Goal: Use online tool/utility: Utilize a website feature to perform a specific function

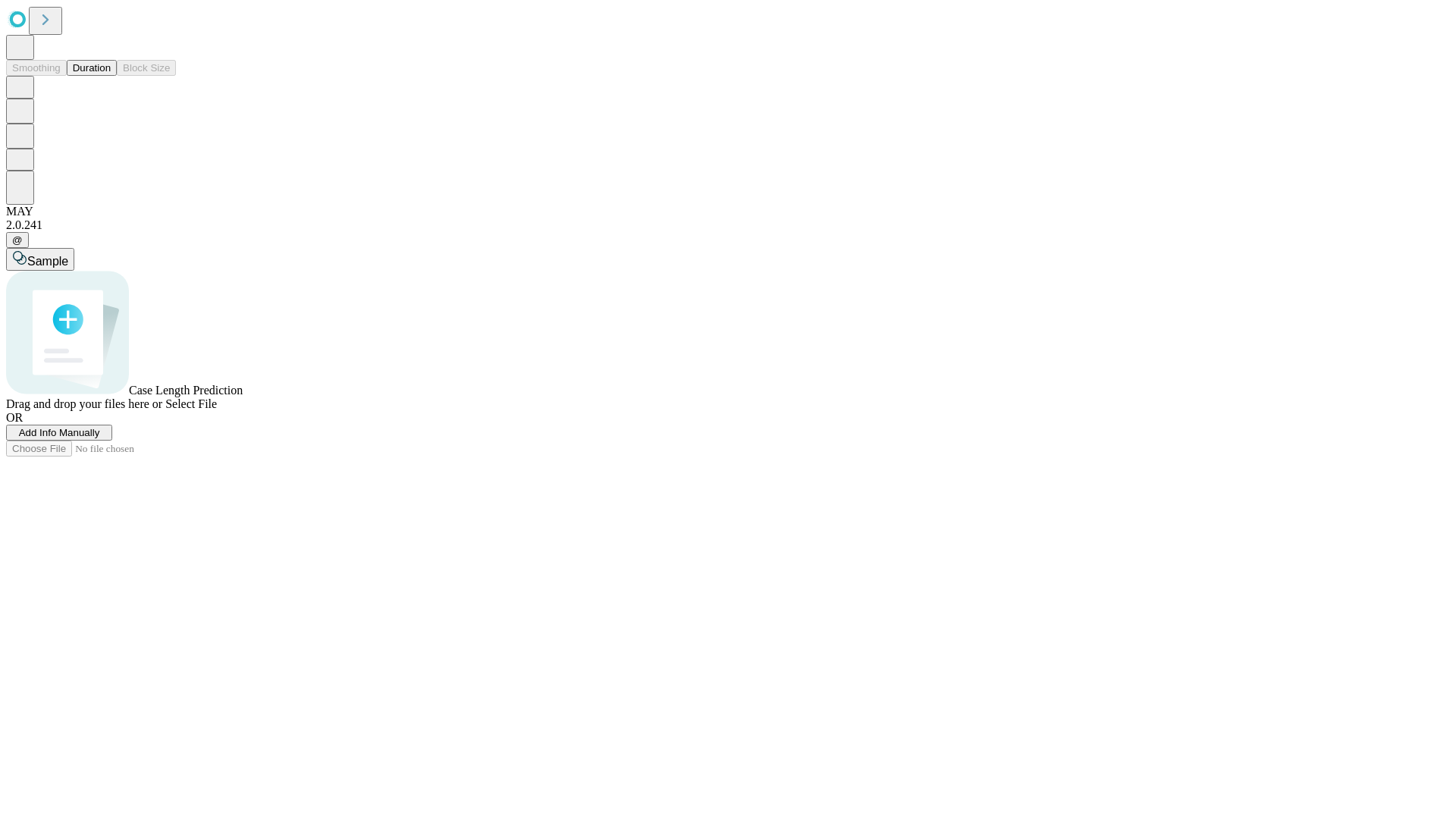
click at [111, 76] on button "Duration" at bounding box center [92, 68] width 50 height 16
click at [69, 255] on span "Sample" at bounding box center [47, 261] width 41 height 13
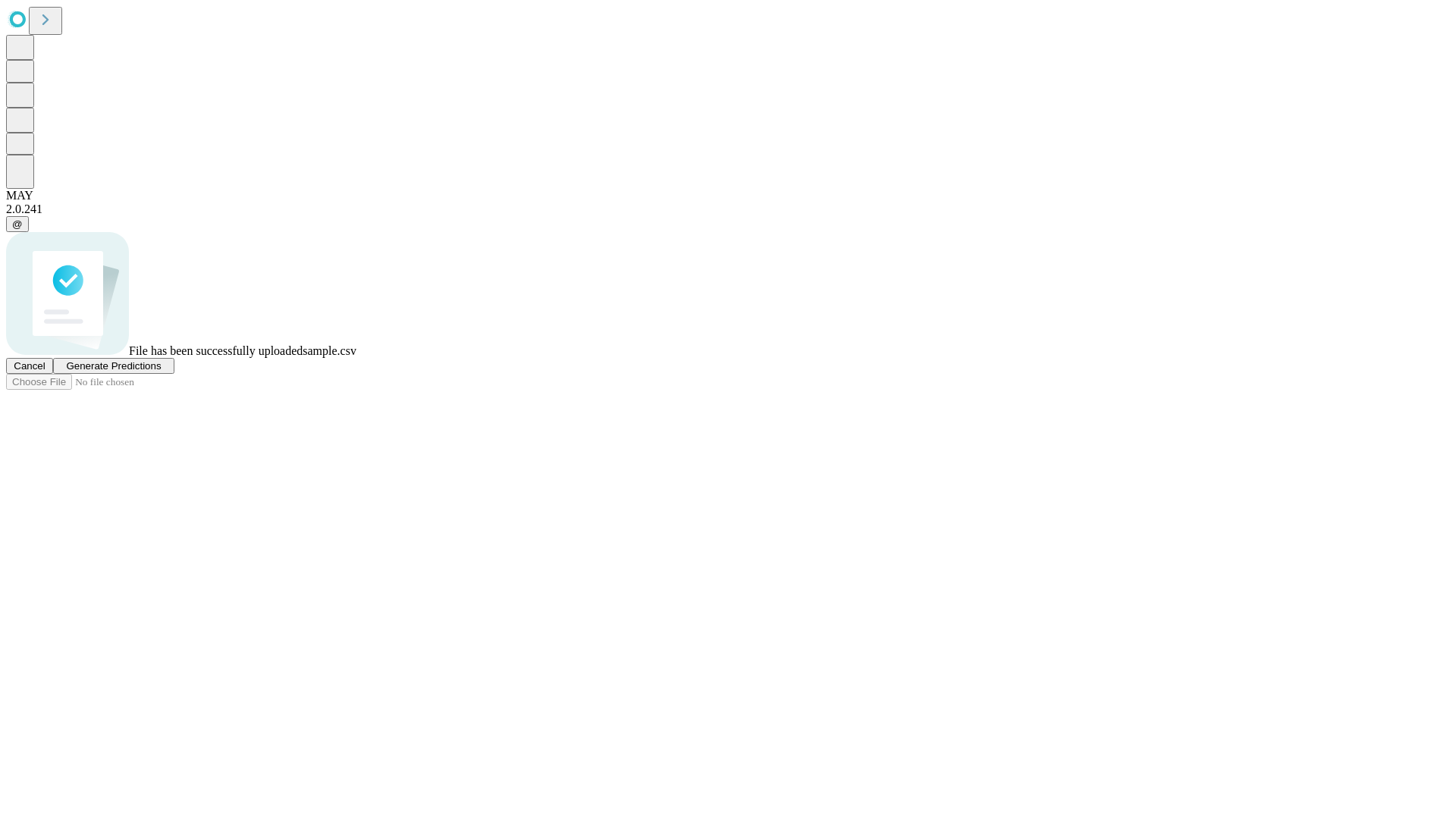
click at [161, 372] on span "Generate Predictions" at bounding box center [113, 366] width 94 height 11
